Goal: Task Accomplishment & Management: Manage account settings

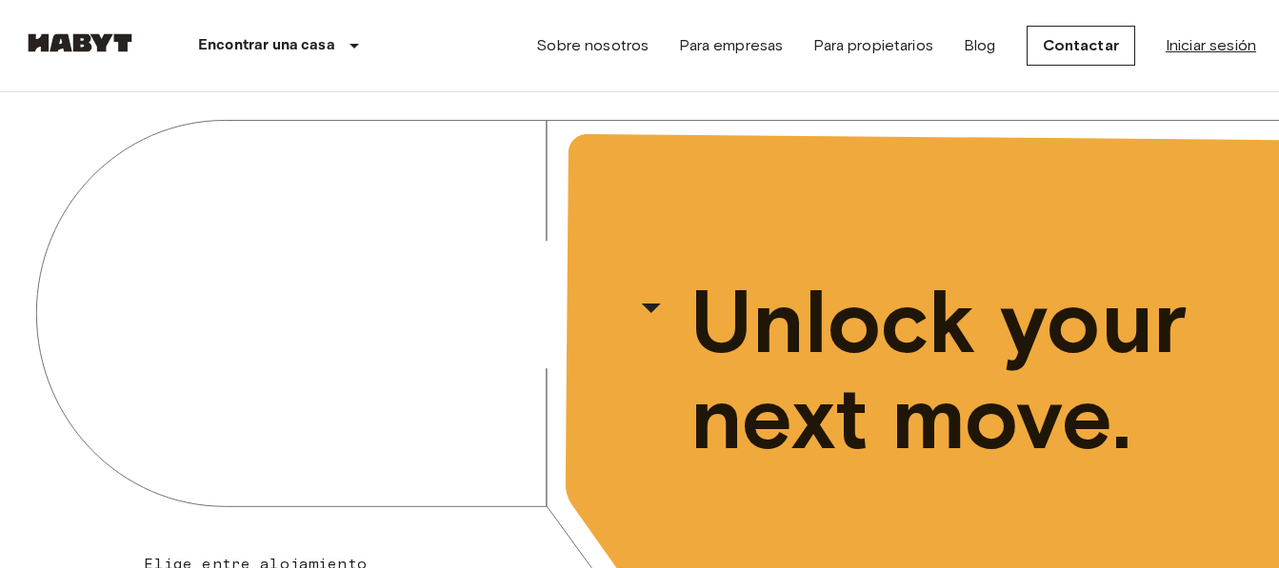
click at [1210, 46] on link "Iniciar sesión" at bounding box center [1210, 45] width 90 height 23
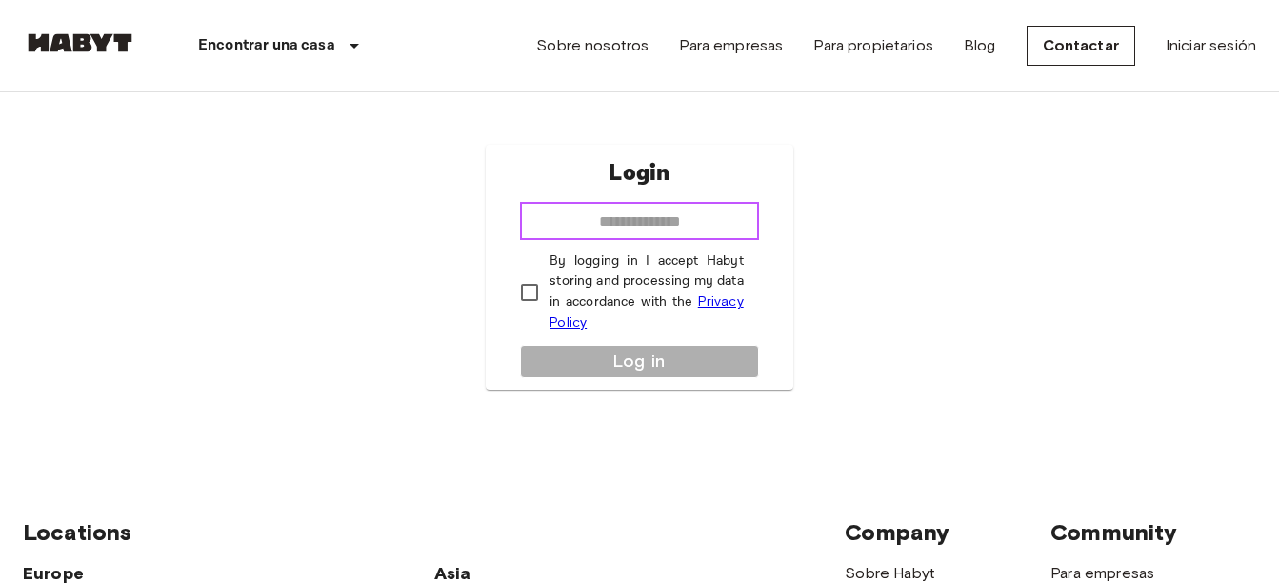
click at [657, 222] on input "email" at bounding box center [639, 221] width 238 height 38
type input "**********"
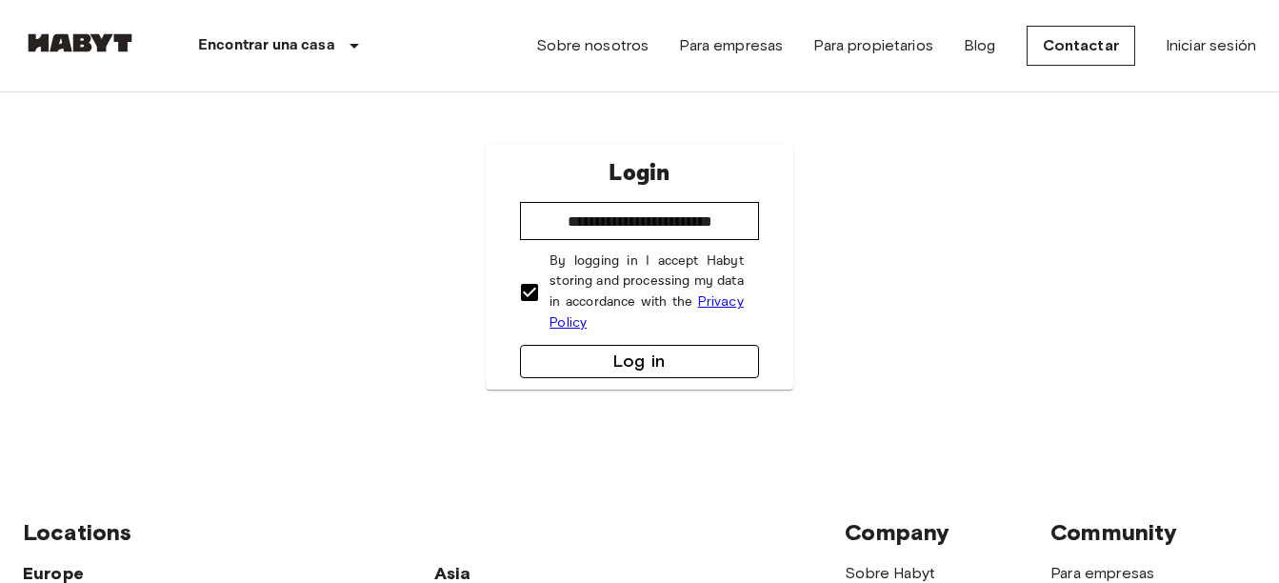
click at [580, 357] on button "Log in" at bounding box center [639, 361] width 238 height 33
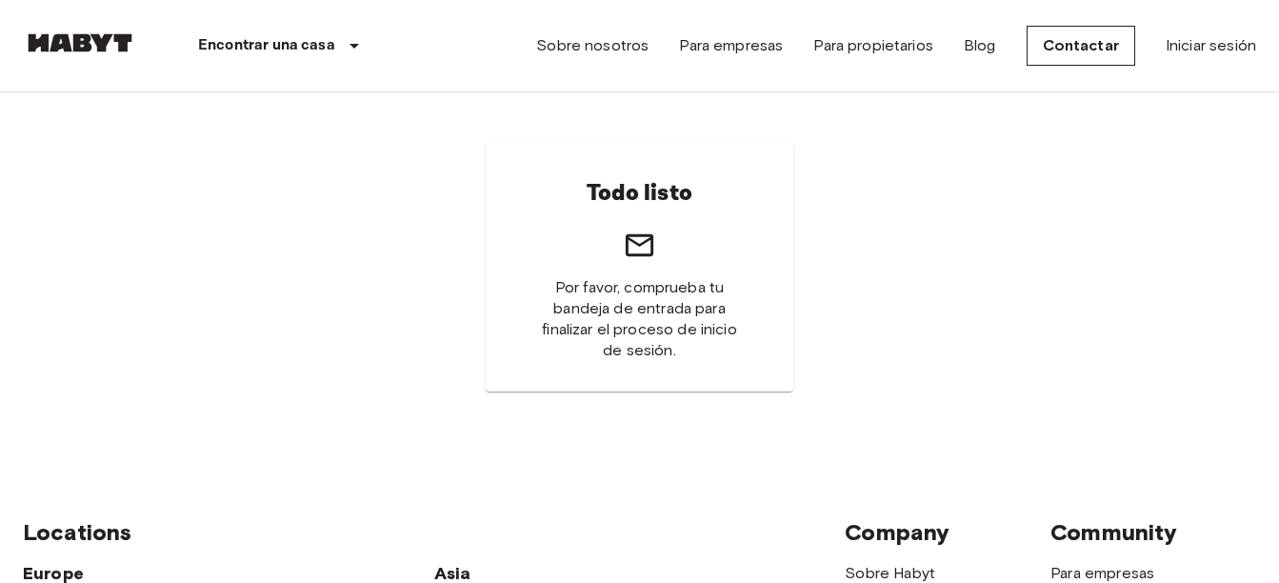
click at [662, 303] on span "Por favor, comprueba tu bandeja de entrada para finalizar el proceso de inicio …" at bounding box center [638, 319] width 215 height 84
click at [628, 241] on icon at bounding box center [639, 244] width 33 height 33
click at [629, 182] on h6 "Todo listo" at bounding box center [639, 193] width 106 height 40
